Goal: Navigation & Orientation: Find specific page/section

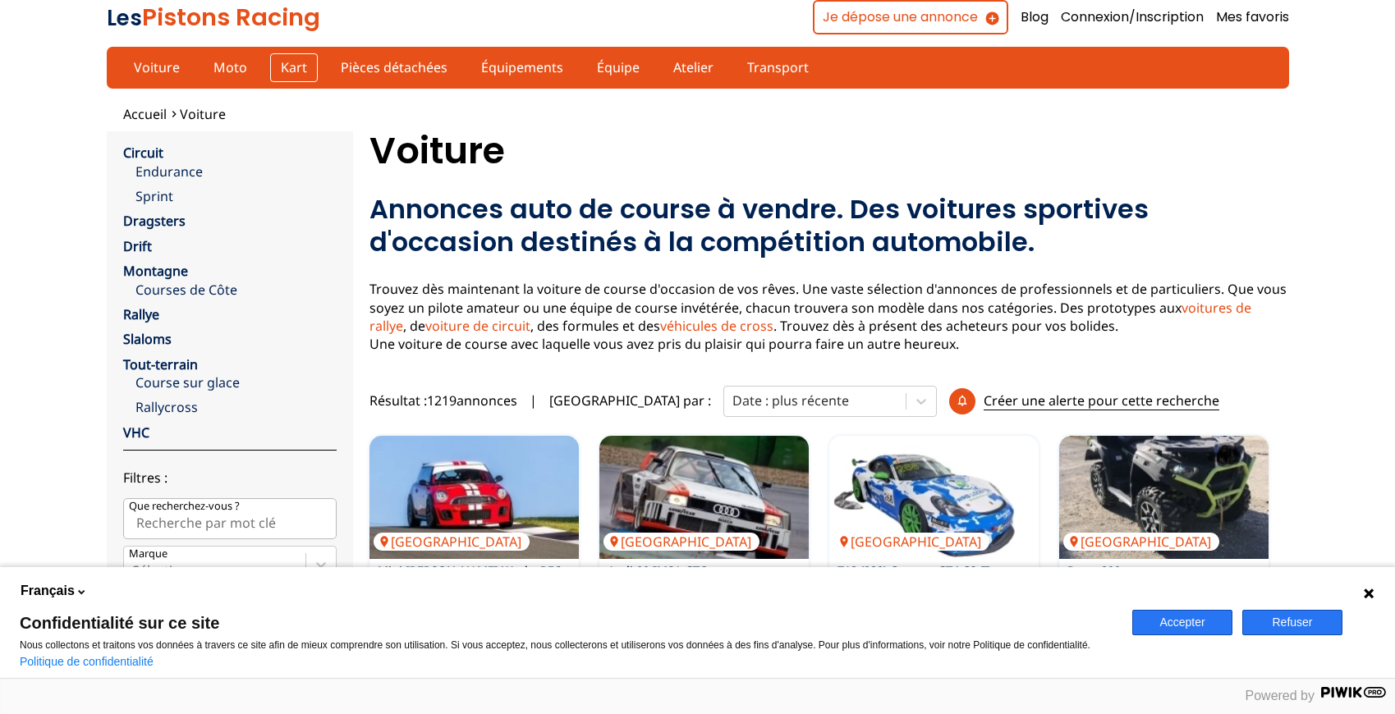
click at [285, 64] on link "Kart" at bounding box center [294, 67] width 48 height 28
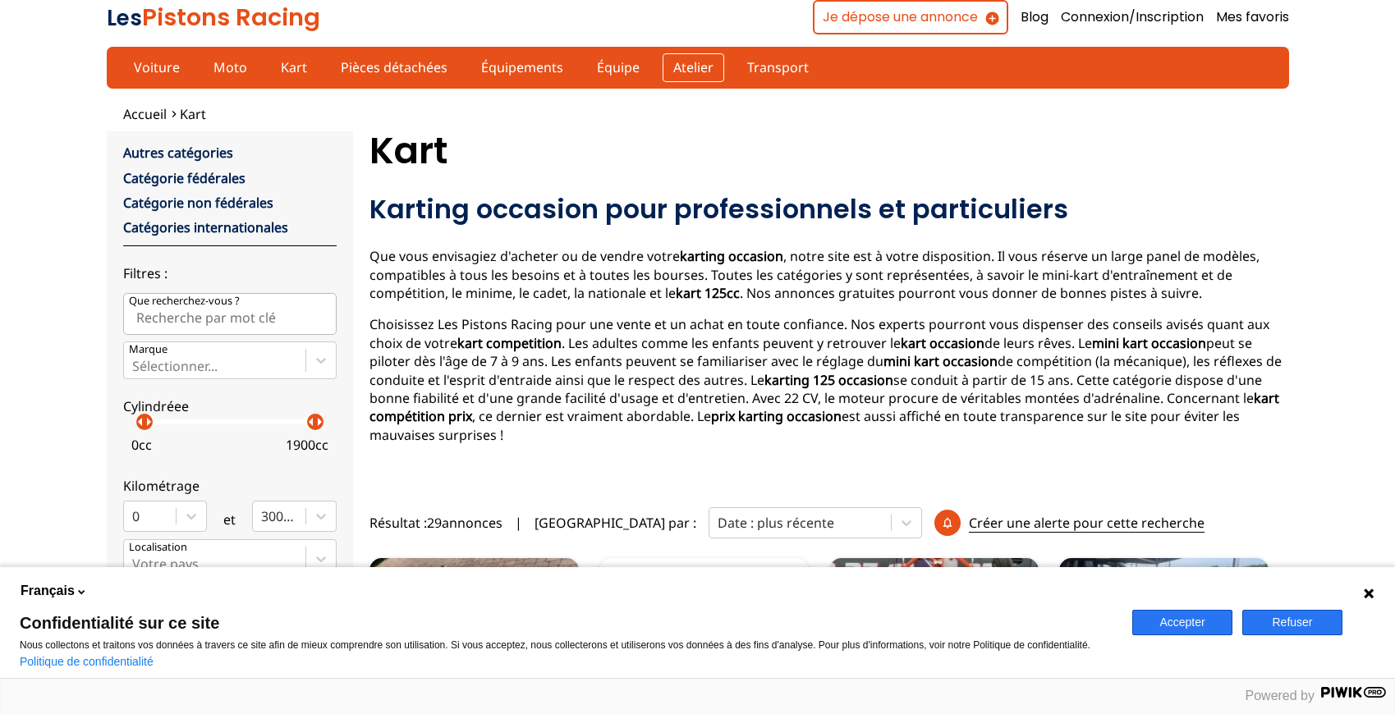
click at [663, 67] on link "Atelier" at bounding box center [694, 67] width 62 height 28
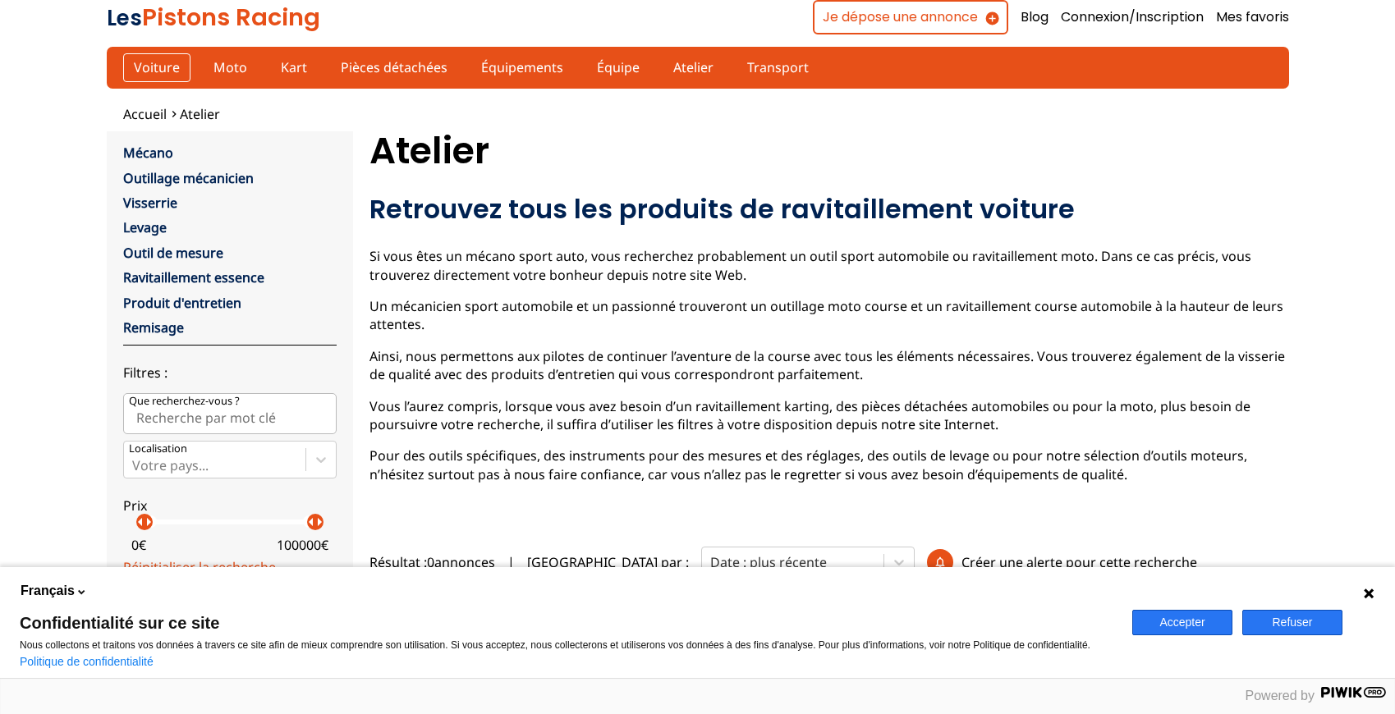
click at [163, 66] on link "Voiture" at bounding box center [156, 67] width 67 height 28
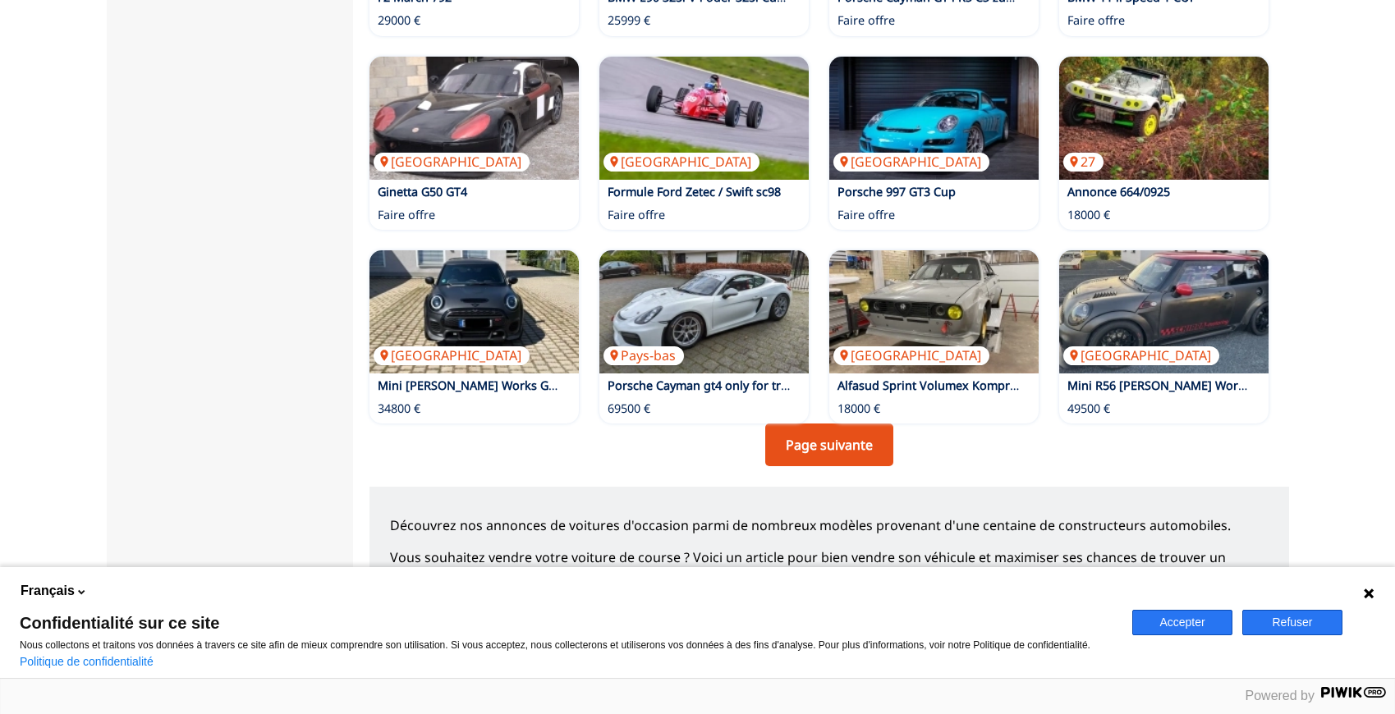
scroll to position [1062, 0]
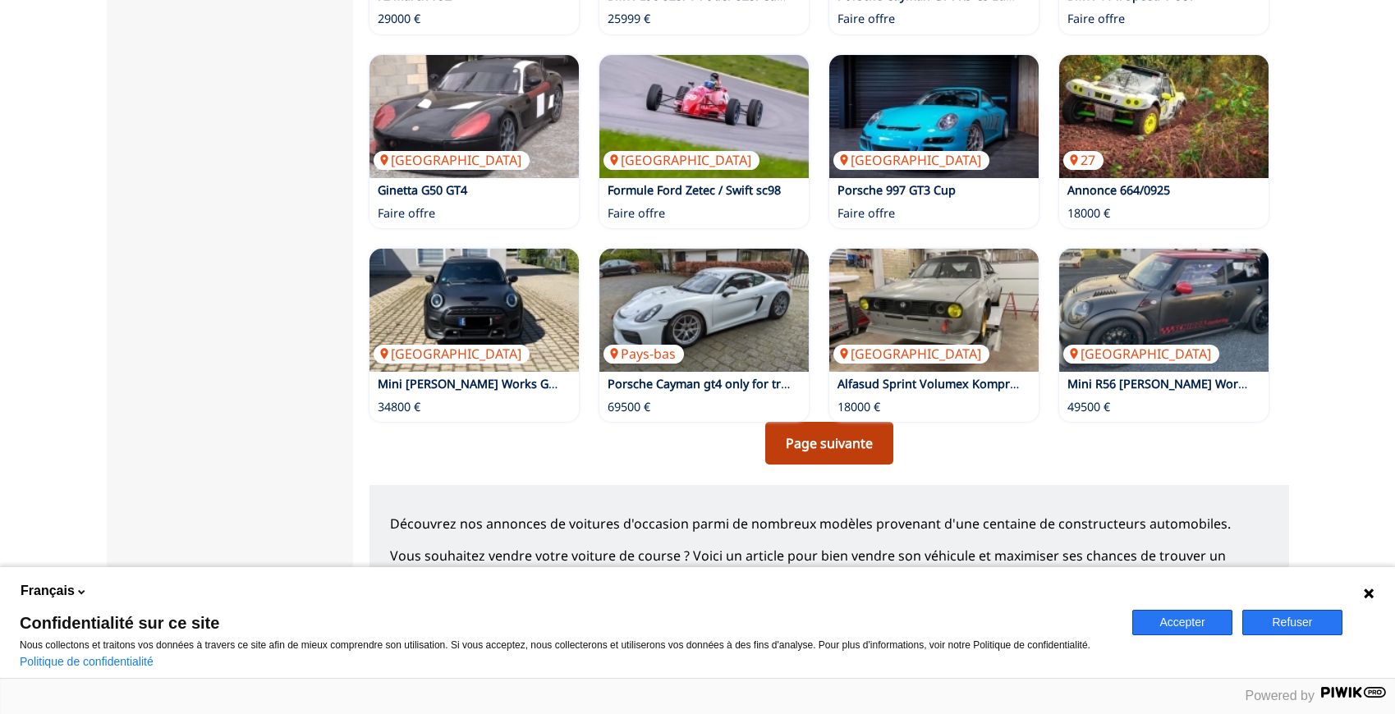
click at [808, 443] on link "Page suivante" at bounding box center [829, 443] width 128 height 43
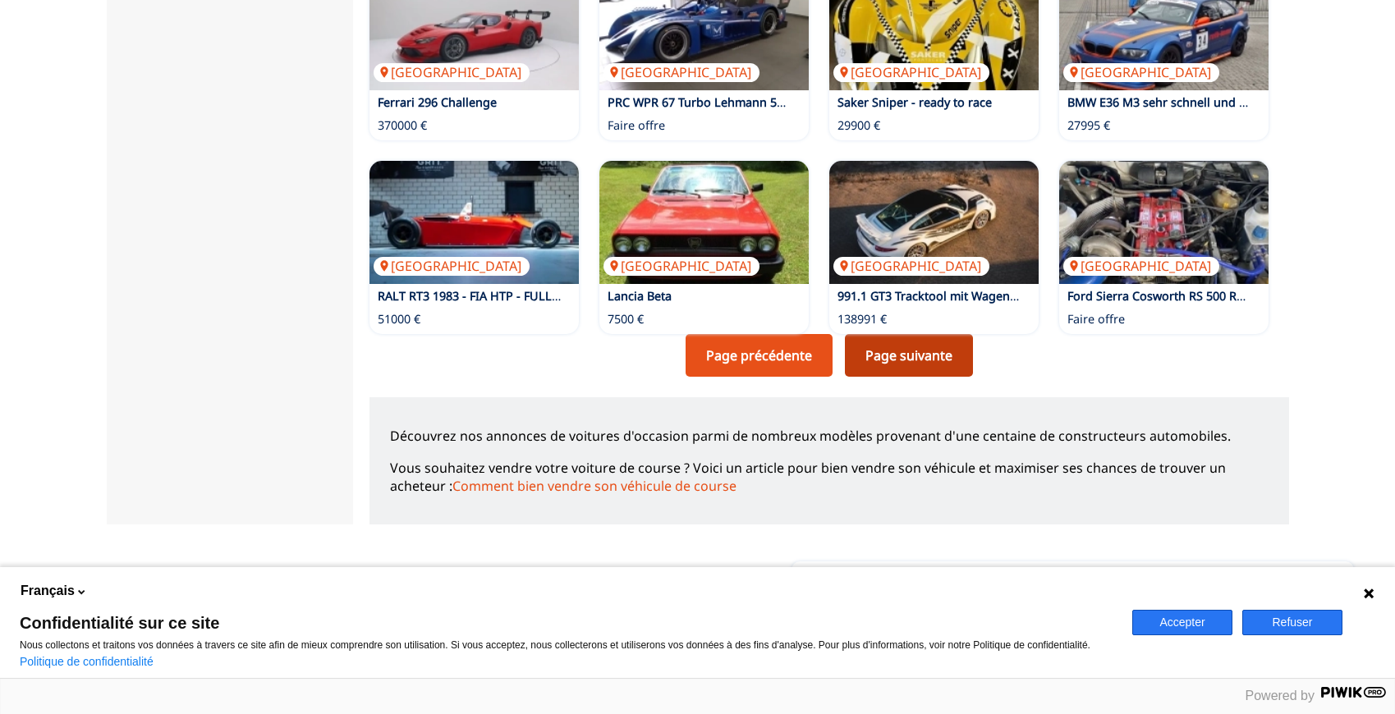
scroll to position [1155, 0]
